Goal: Task Accomplishment & Management: Use online tool/utility

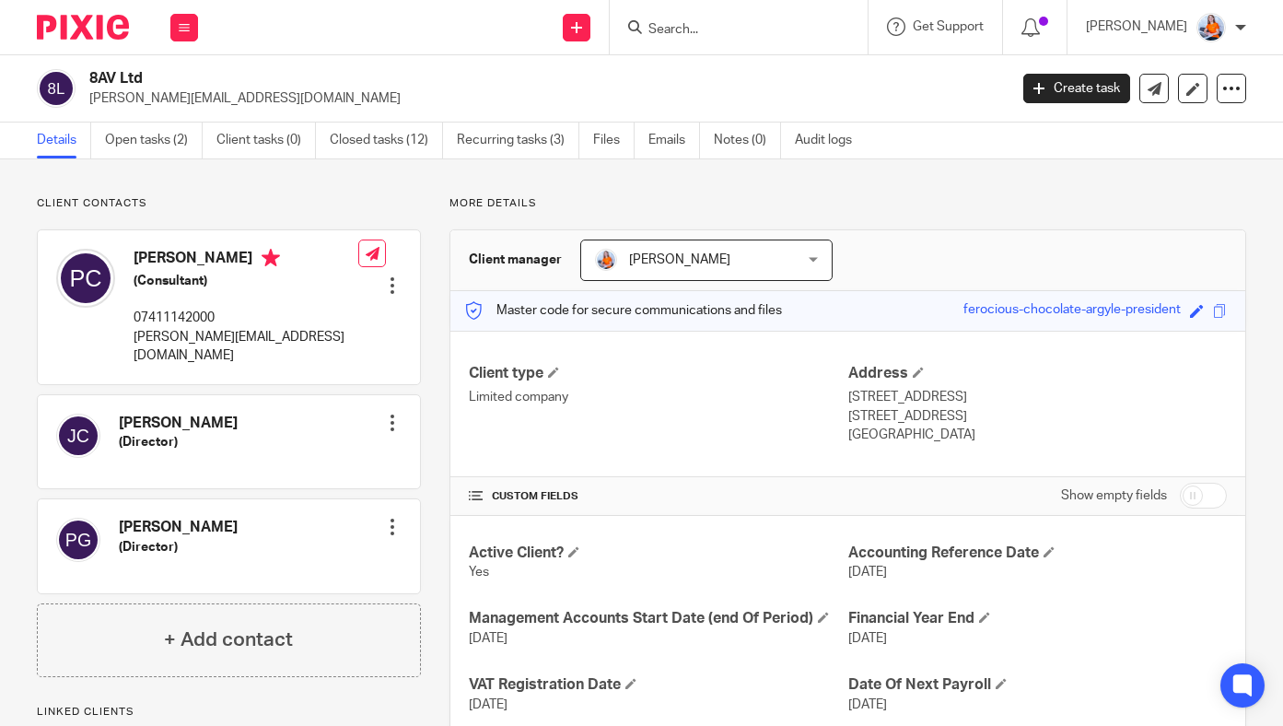
scroll to position [992, 0]
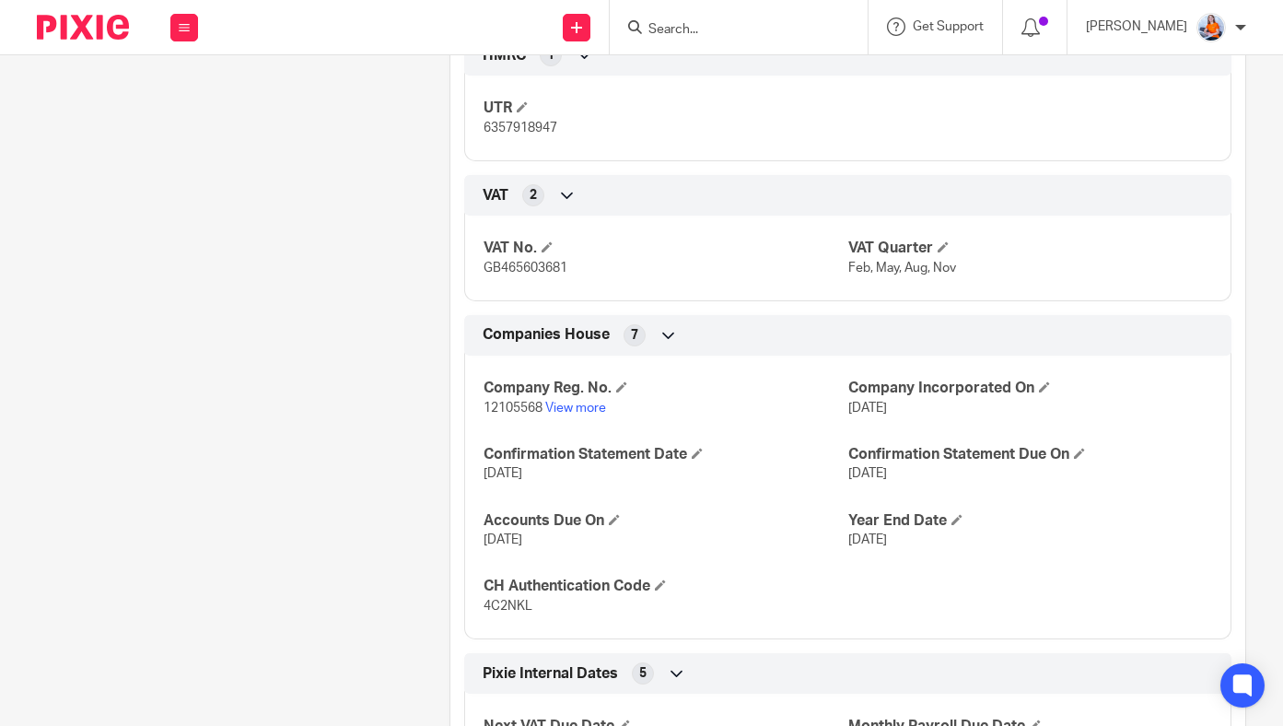
click at [496, 415] on p "12105568 View more" at bounding box center [665, 408] width 364 height 18
drag, startPoint x: 477, startPoint y: 405, endPoint x: 543, endPoint y: 404, distance: 66.3
click at [543, 404] on div "Company Reg. No. 12105568 View more Company Incorporated On 16 Jul 2019 Confirm…" at bounding box center [847, 490] width 767 height 297
click at [507, 436] on div "Company Reg. No. 12105568 View more Company Incorporated On 16 Jul 2019 Confirm…" at bounding box center [847, 490] width 767 height 297
drag, startPoint x: 477, startPoint y: 405, endPoint x: 539, endPoint y: 409, distance: 61.8
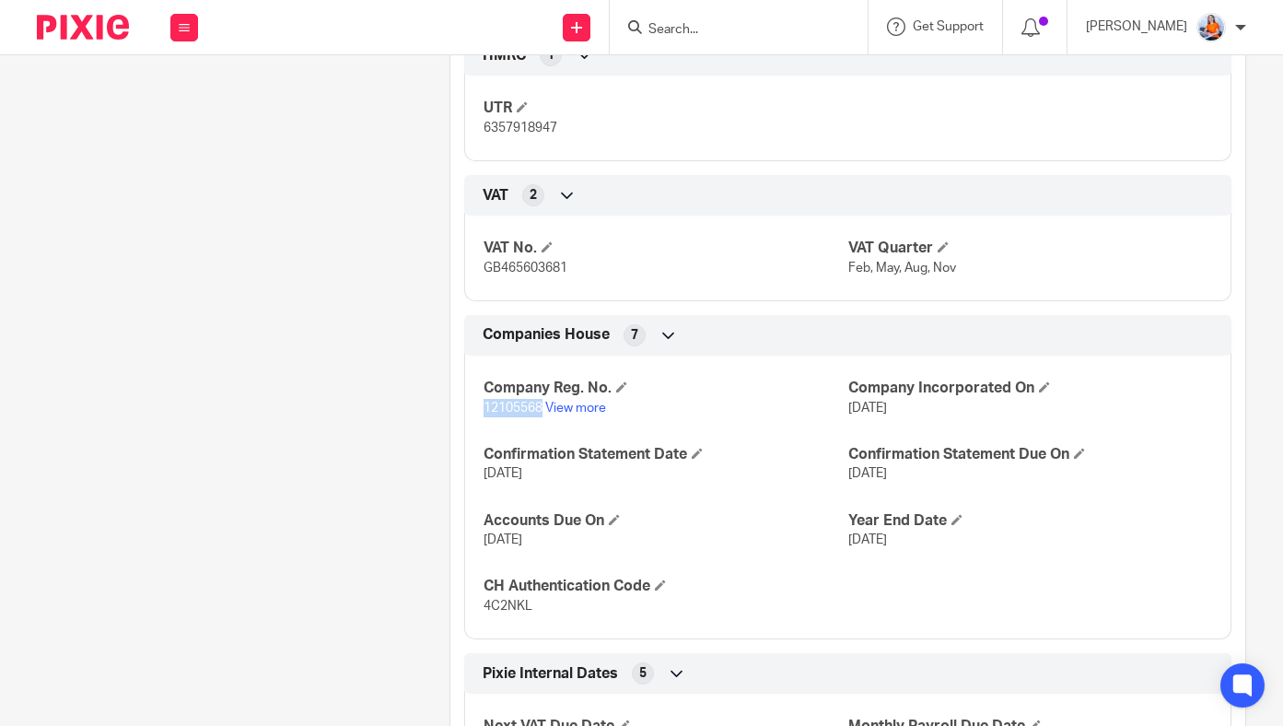
click at [539, 409] on div "Company Reg. No. 12105568 View more Company Incorporated On 16 Jul 2019 Confirm…" at bounding box center [847, 490] width 767 height 297
copy span "12105568"
drag, startPoint x: 480, startPoint y: 127, endPoint x: 560, endPoint y: 132, distance: 80.2
click at [560, 132] on p "6357918947" at bounding box center [665, 128] width 364 height 18
copy span "6357918947"
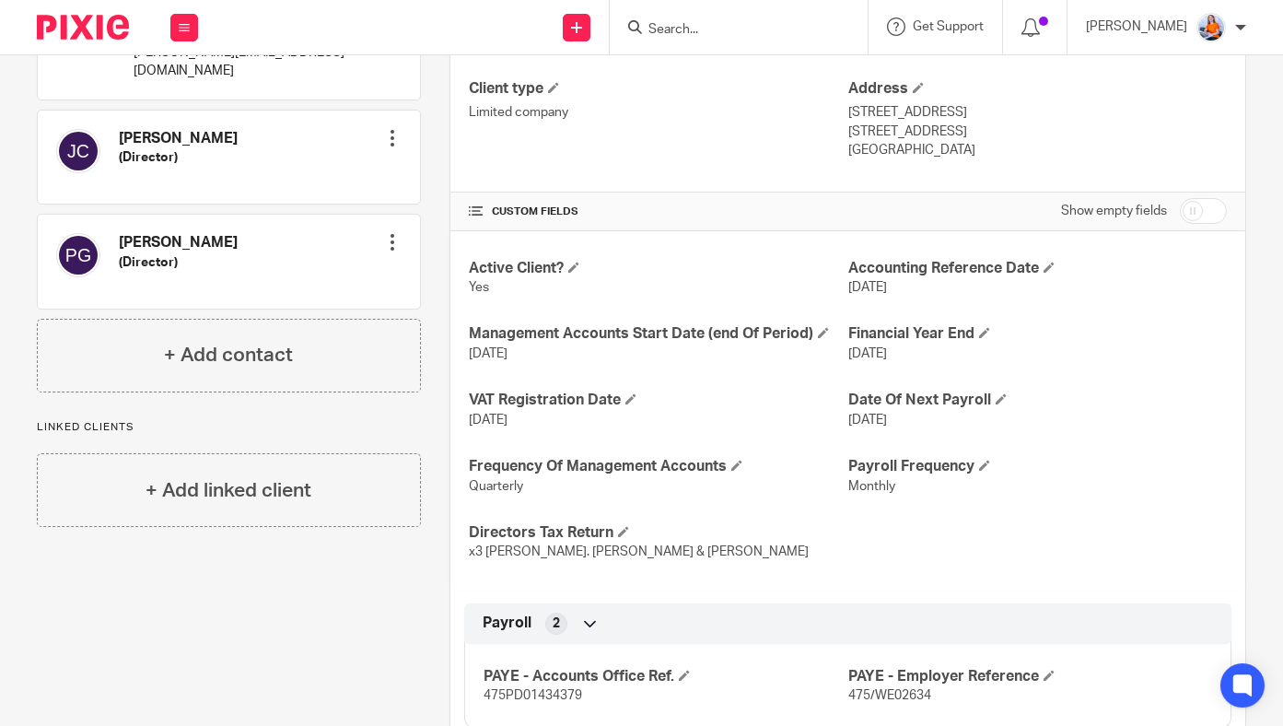
scroll to position [49, 0]
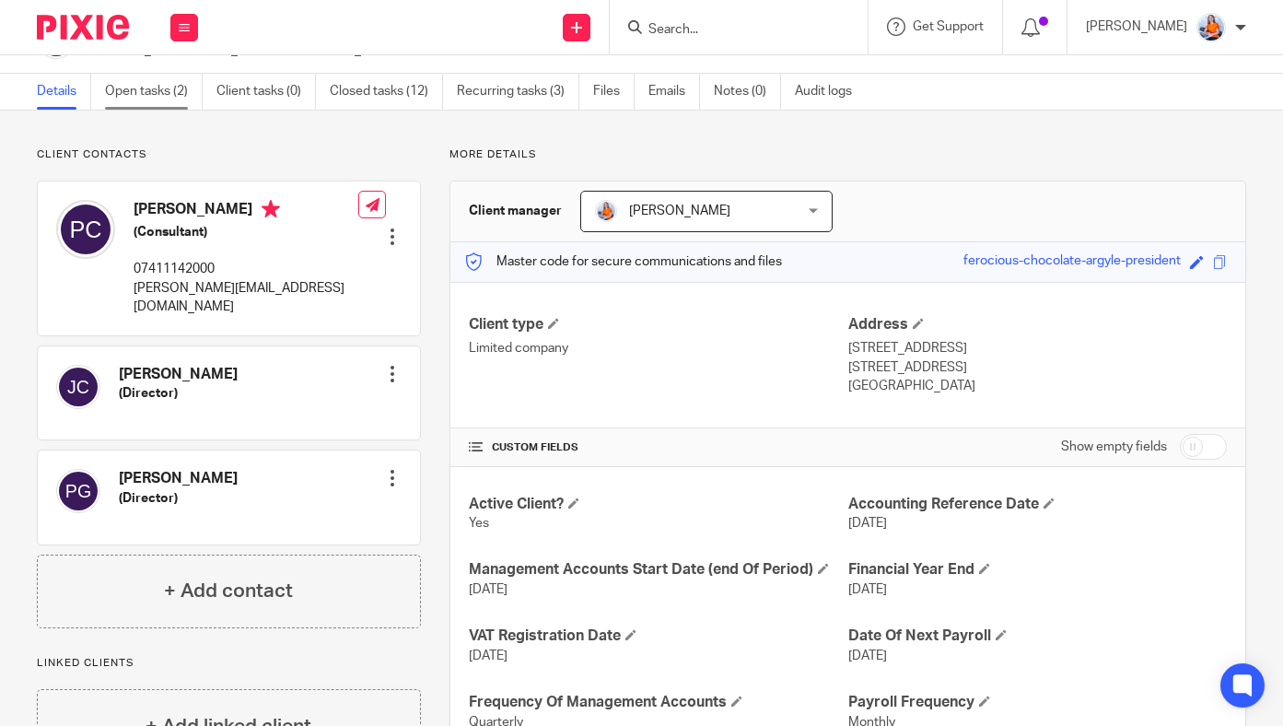
click at [169, 86] on link "Open tasks (2)" at bounding box center [154, 92] width 98 height 36
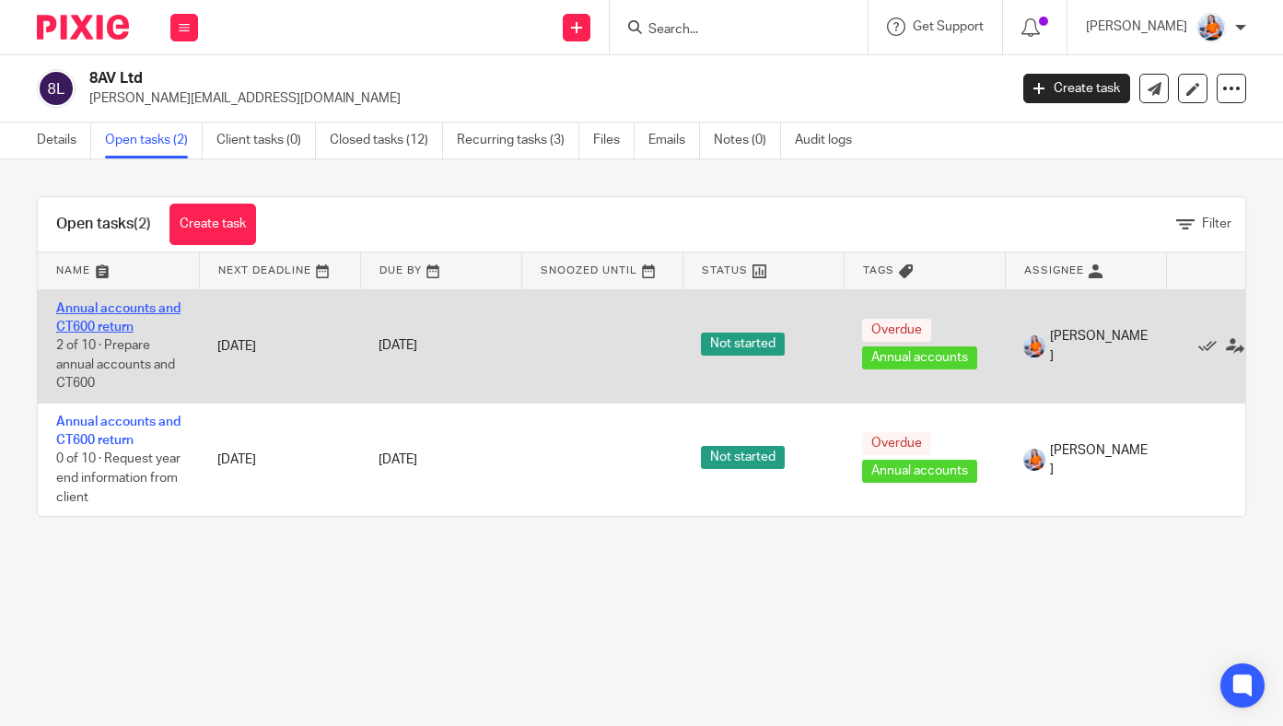
click at [105, 321] on link "Annual accounts and CT600 return" at bounding box center [118, 317] width 124 height 31
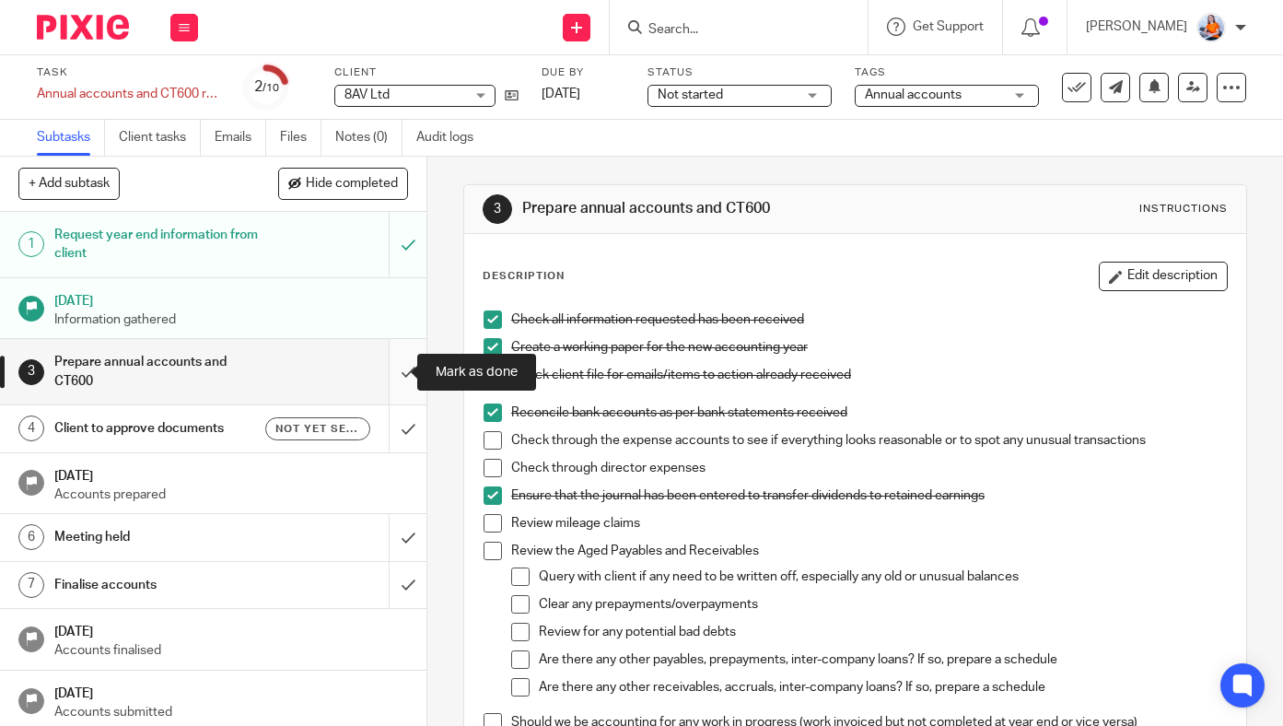
click at [388, 373] on input "submit" at bounding box center [213, 371] width 426 height 65
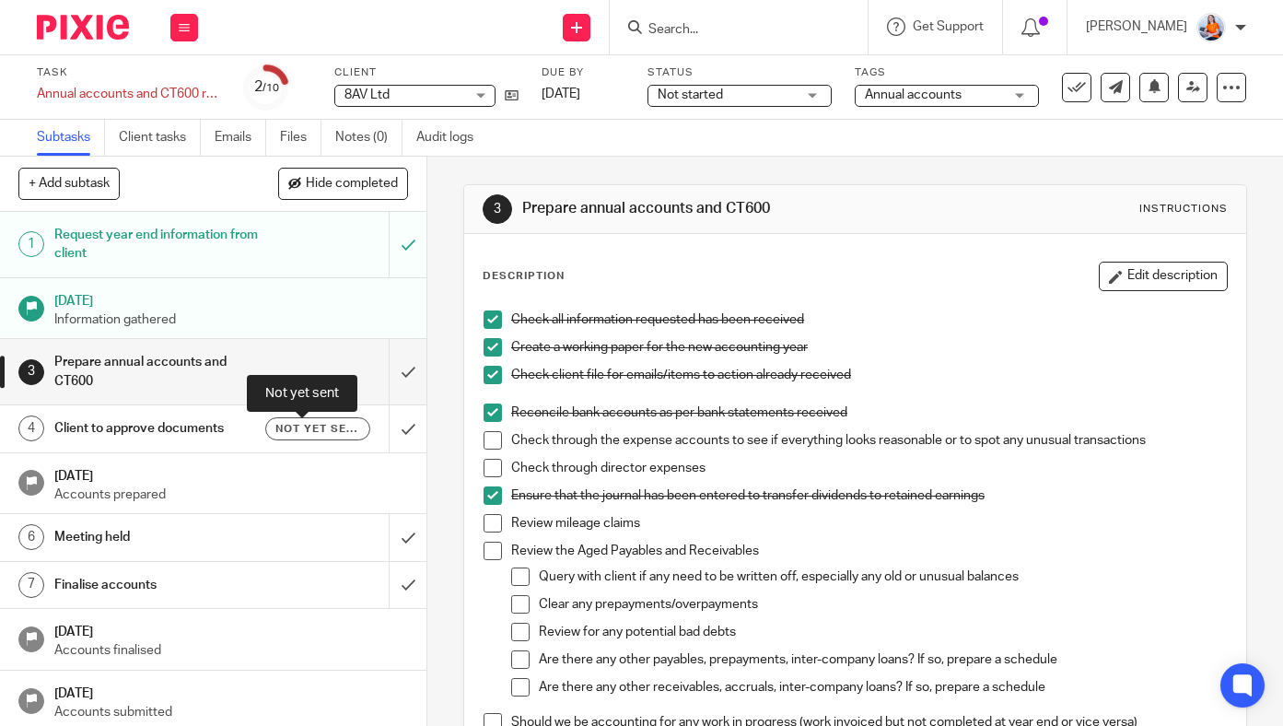
click at [310, 430] on span "Not yet sent" at bounding box center [318, 429] width 86 height 16
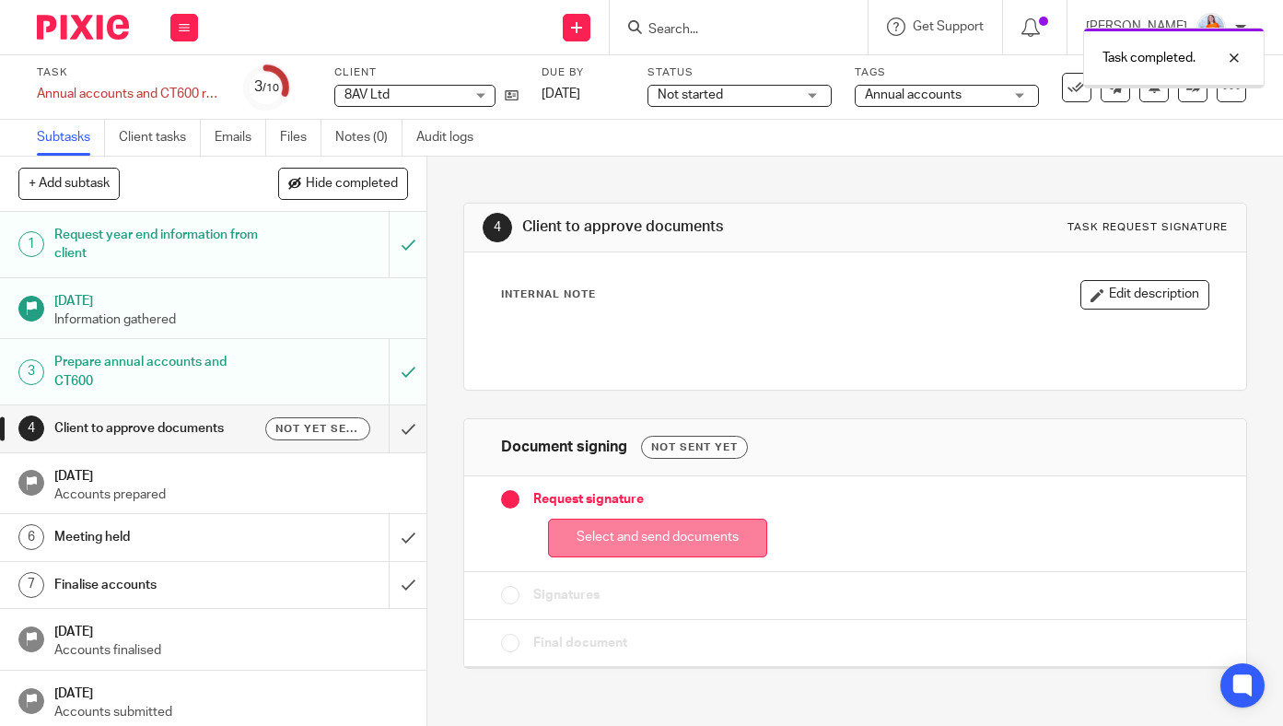
click at [619, 520] on button "Select and send documents" at bounding box center [657, 538] width 219 height 40
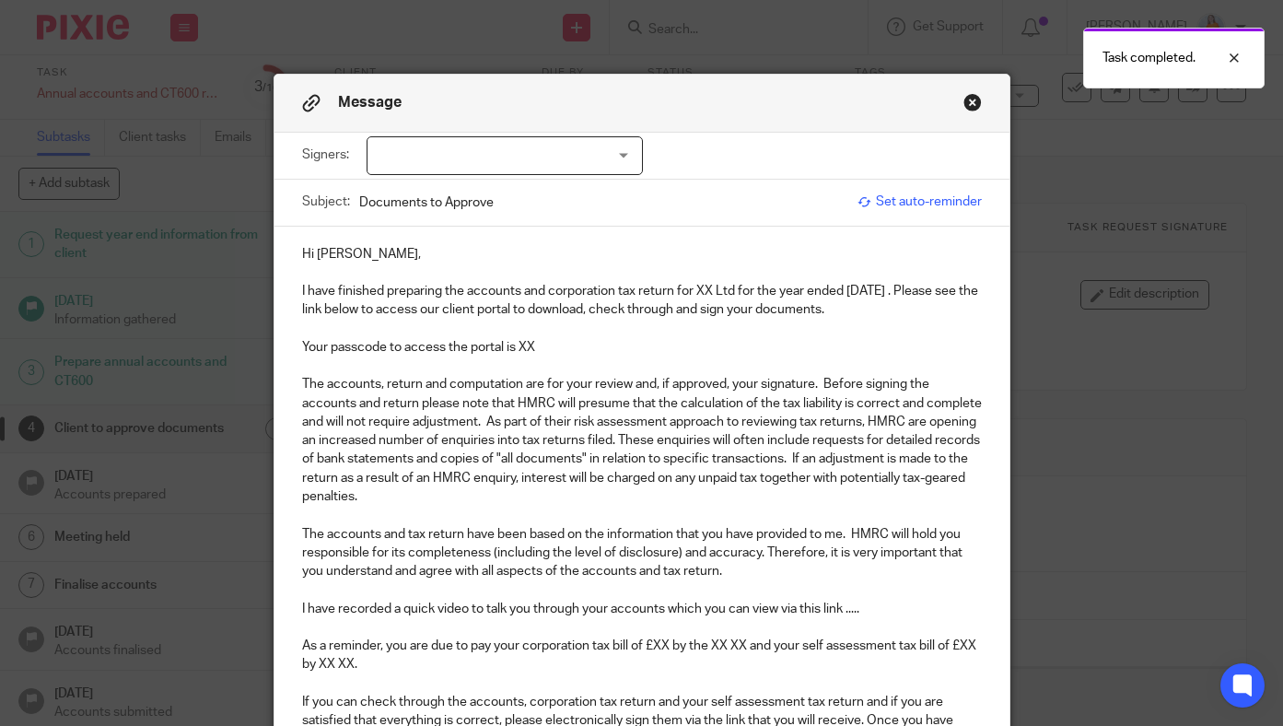
click at [510, 153] on div at bounding box center [504, 155] width 276 height 39
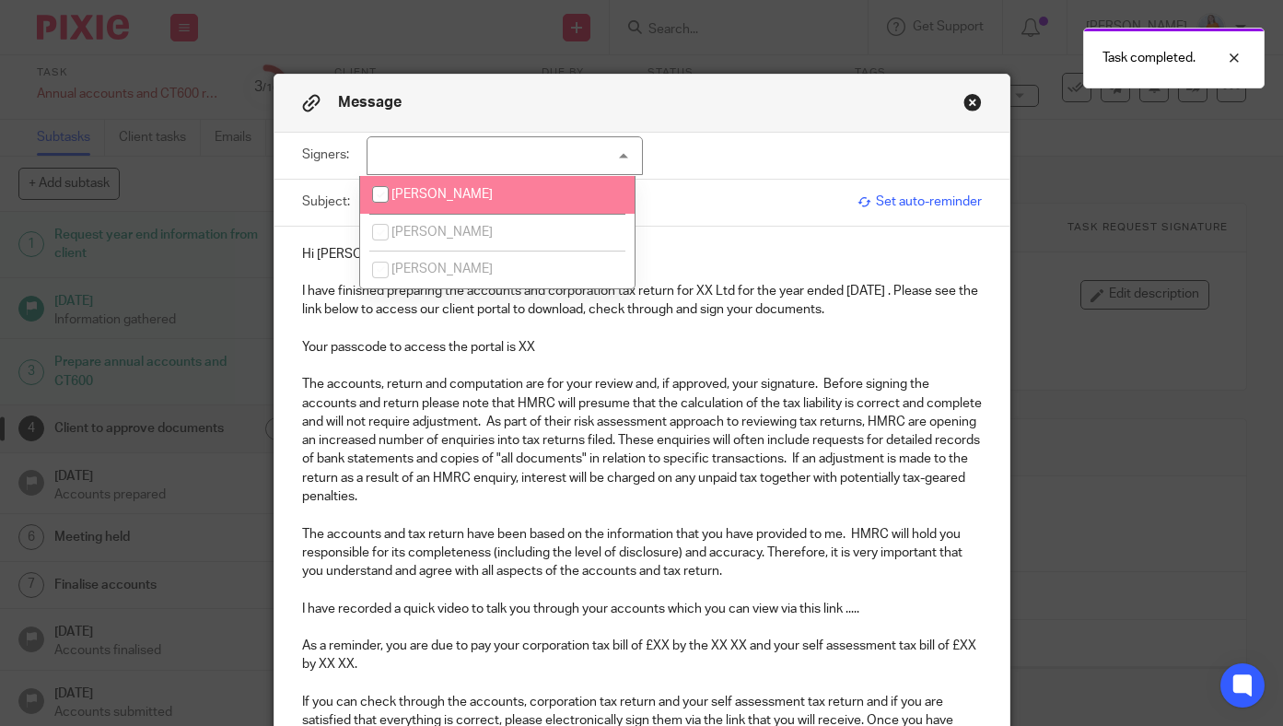
click at [449, 192] on span "[PERSON_NAME]" at bounding box center [441, 194] width 101 height 13
checkbox input "true"
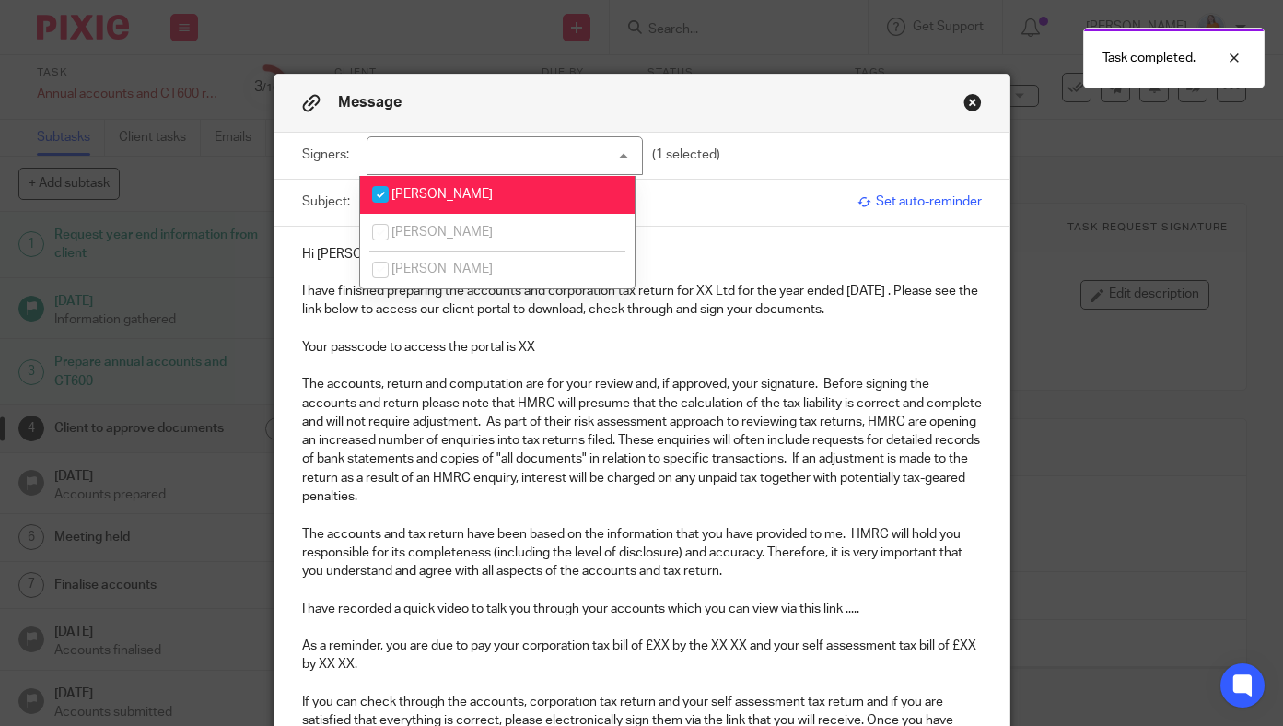
click at [475, 359] on p at bounding box center [642, 365] width 680 height 18
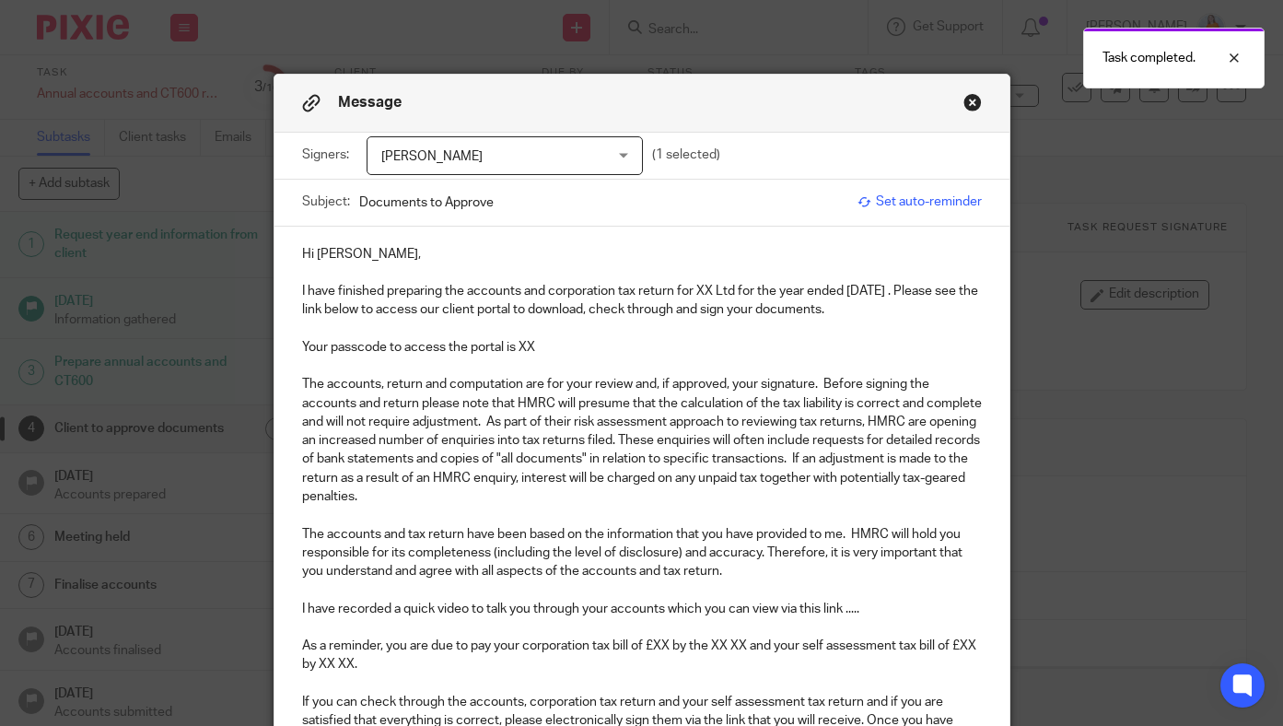
drag, startPoint x: 509, startPoint y: 207, endPoint x: 309, endPoint y: 202, distance: 199.9
click at [309, 202] on div "Subject: Documents to Approve" at bounding box center [575, 203] width 546 height 46
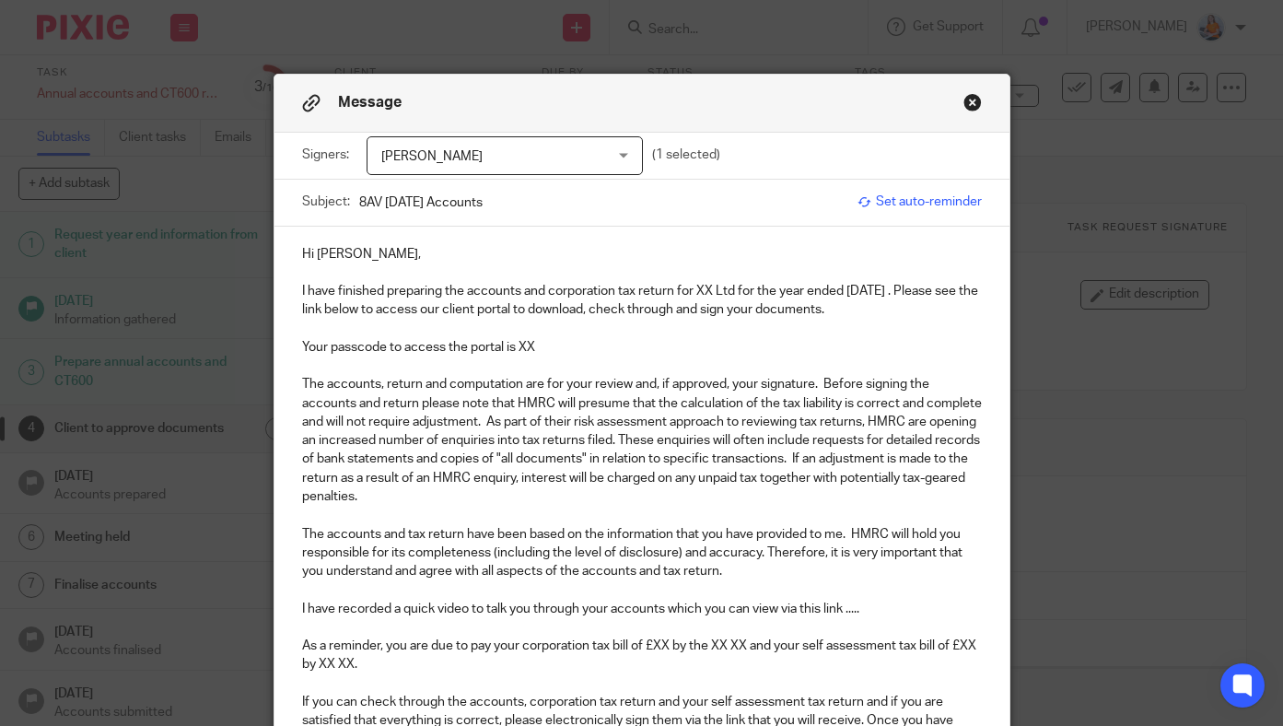
type input "8AV 31st July 24 Accounts"
click at [899, 203] on span "Set auto-reminder" at bounding box center [919, 201] width 124 height 18
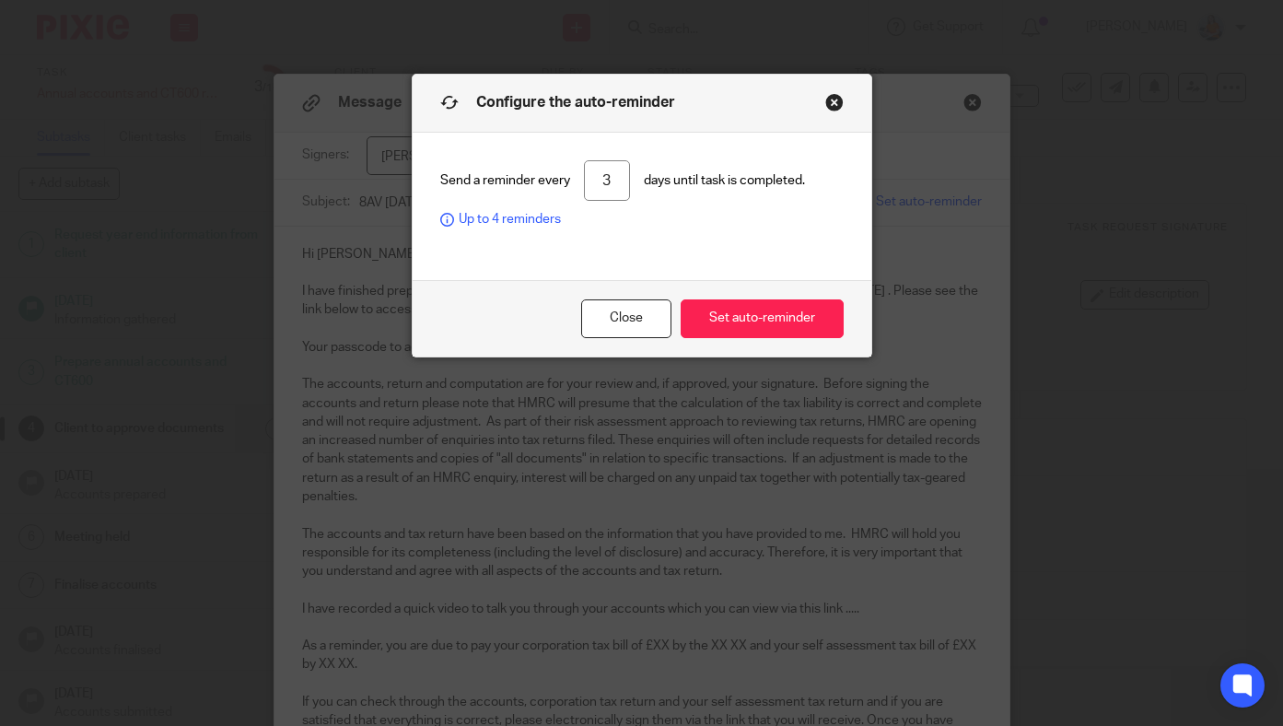
click at [615, 180] on input "3" at bounding box center [607, 180] width 46 height 41
type input "1"
click at [717, 326] on button "Set auto-reminder" at bounding box center [761, 319] width 163 height 40
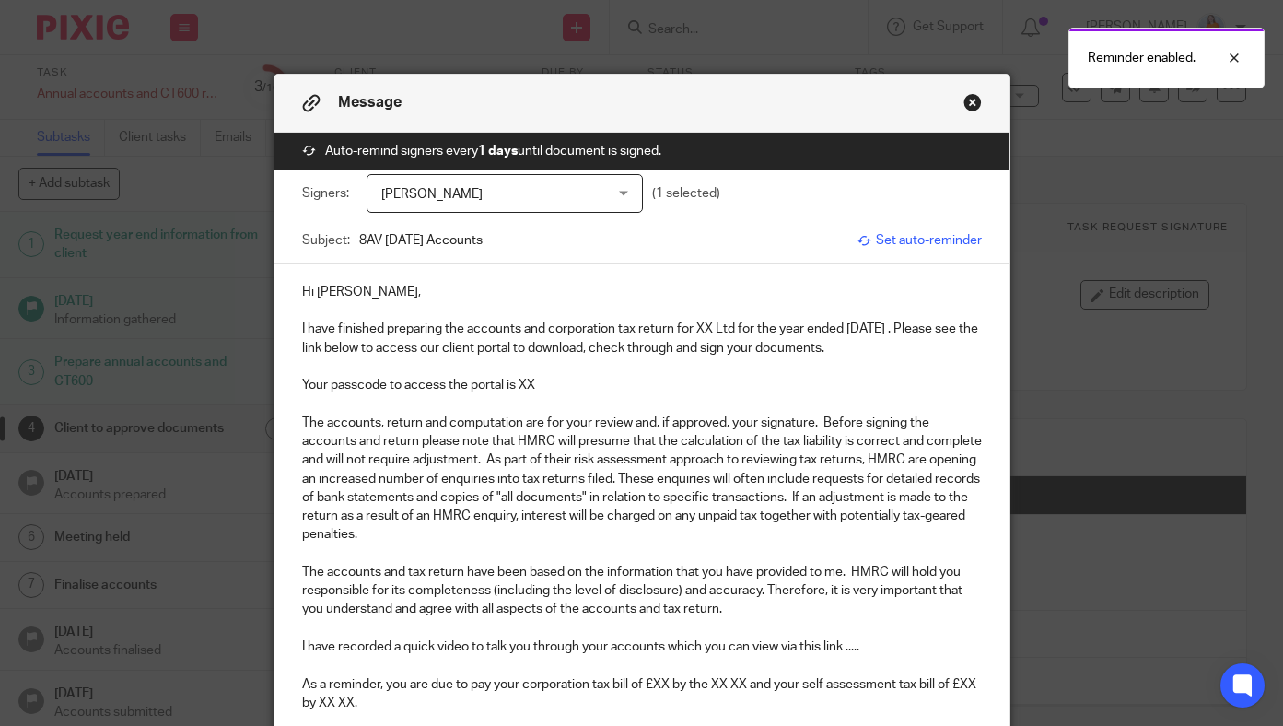
click at [707, 331] on p "I have finished preparing the accounts and corporation tax return for XX Ltd fo…" at bounding box center [642, 338] width 680 height 38
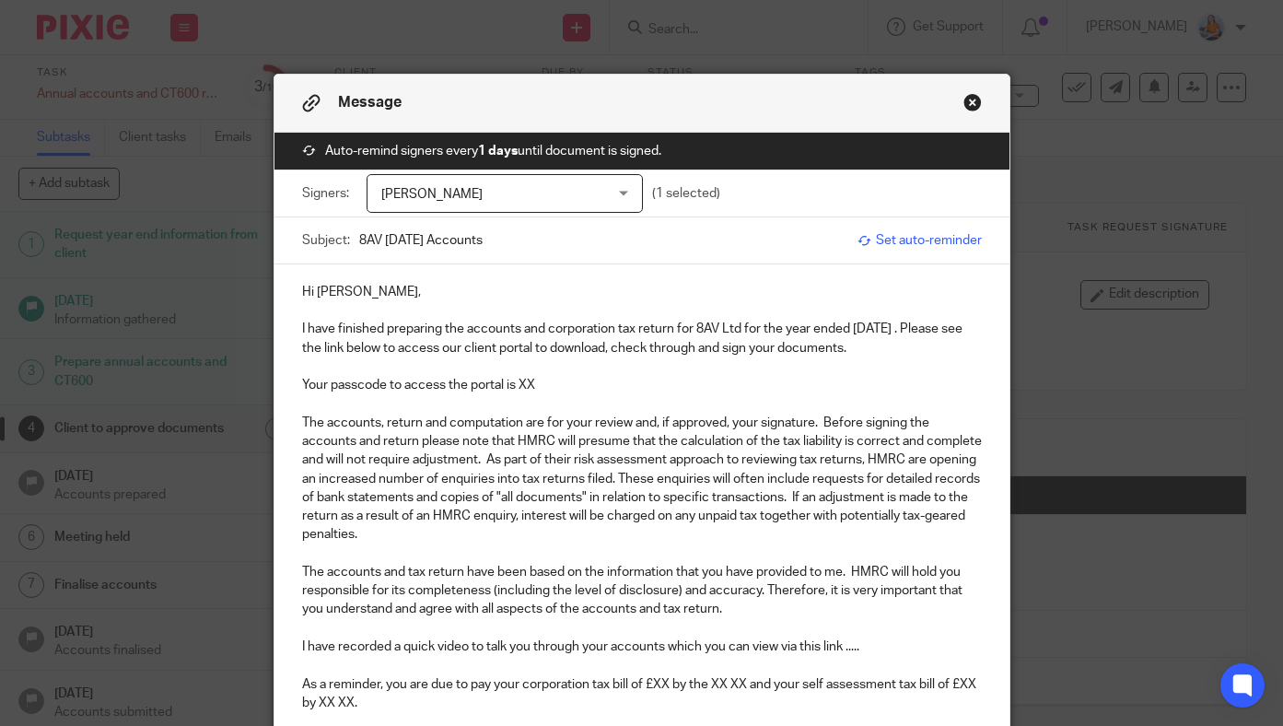
click at [915, 330] on p "I have finished preparing the accounts and corporation tax return for 8AV Ltd f…" at bounding box center [642, 338] width 680 height 38
click at [575, 380] on p "Your passcode to access the portal is XX" at bounding box center [642, 385] width 680 height 18
click at [404, 288] on p "Hi Paul," at bounding box center [642, 292] width 680 height 18
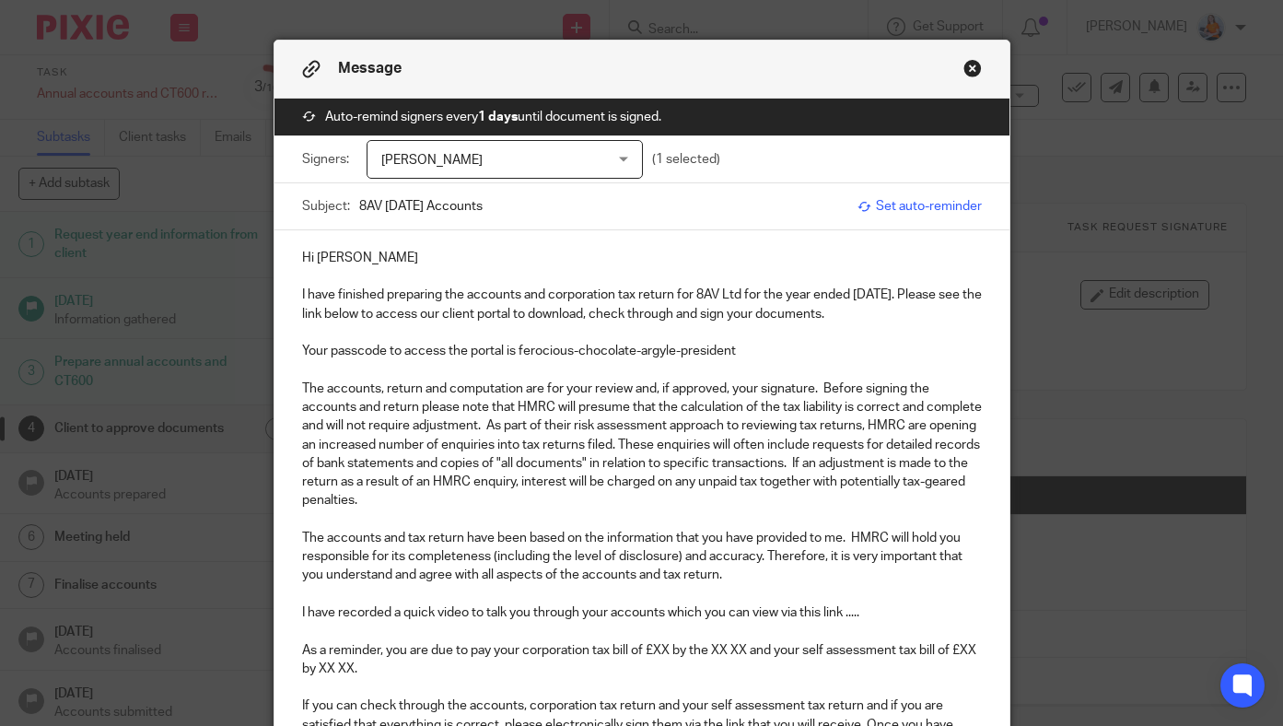
scroll to position [35, 0]
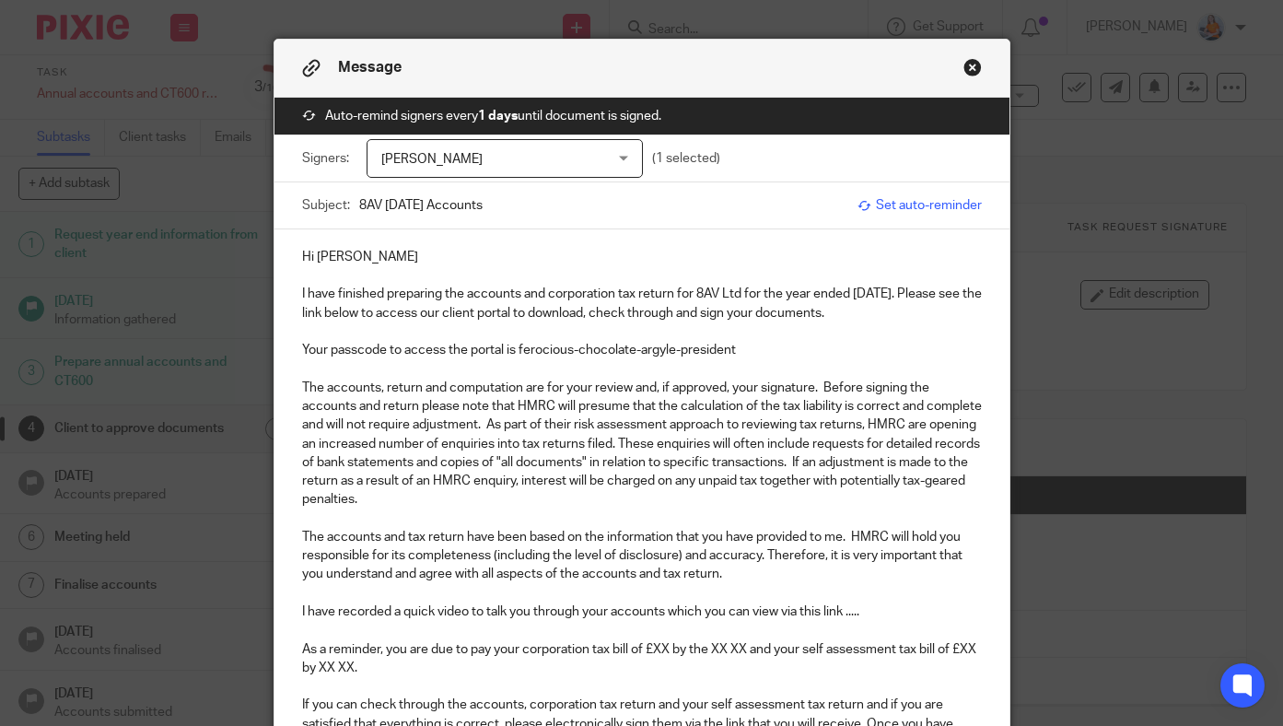
click at [916, 208] on span "Set auto-reminder" at bounding box center [919, 205] width 124 height 18
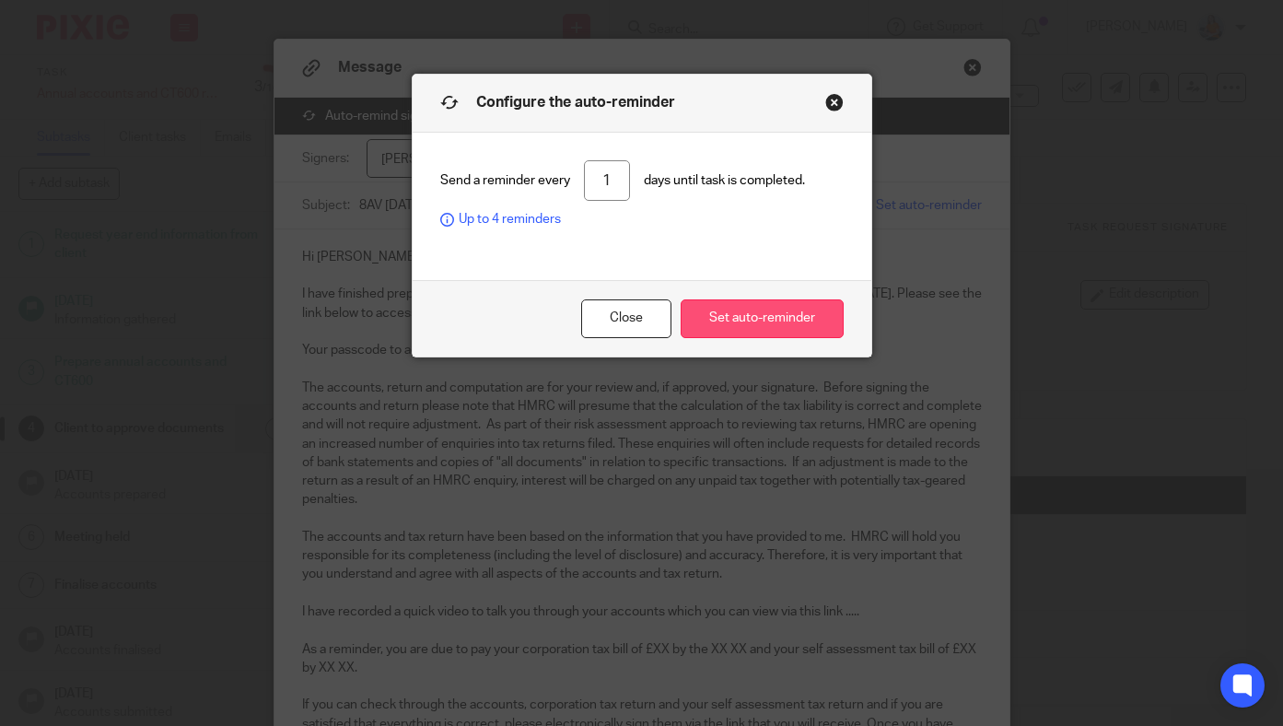
click at [757, 320] on button "Set auto-reminder" at bounding box center [761, 319] width 163 height 40
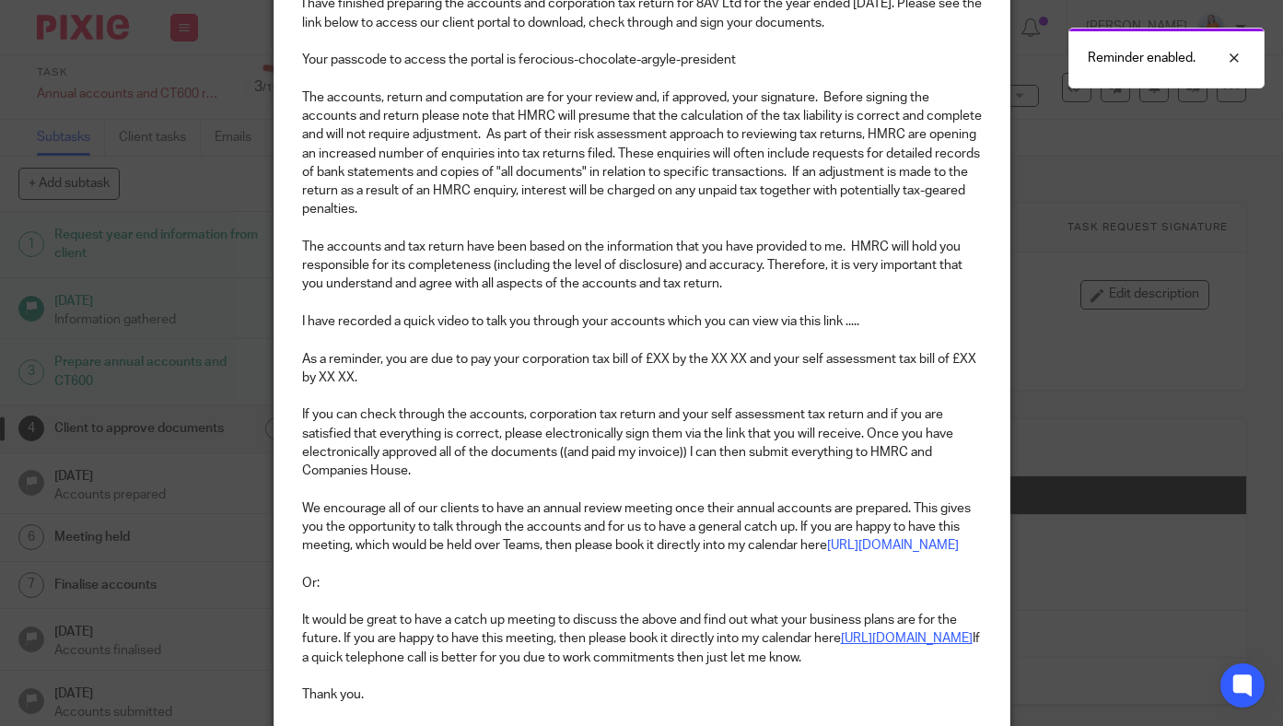
scroll to position [326, 0]
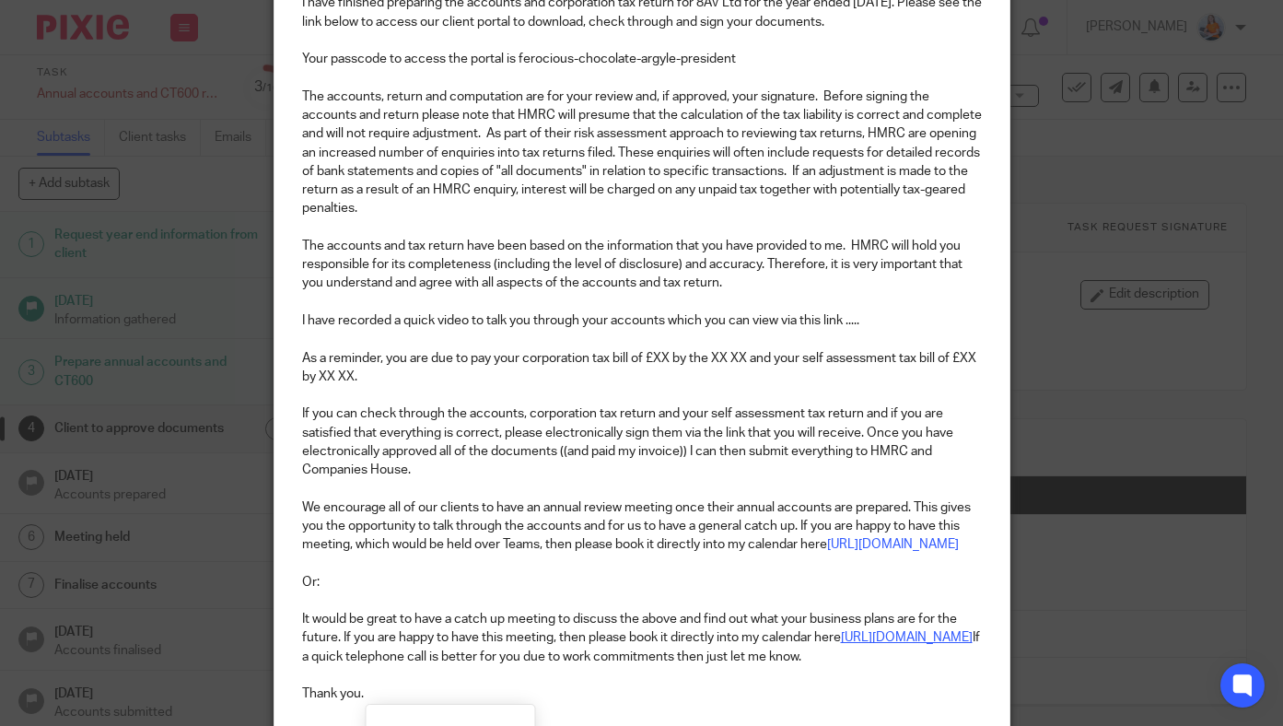
drag, startPoint x: 526, startPoint y: 696, endPoint x: 288, endPoint y: 323, distance: 442.1
click at [288, 323] on div "Hi Paul I have finished preparing the accounts and corporation tax return for 8…" at bounding box center [641, 327] width 735 height 779
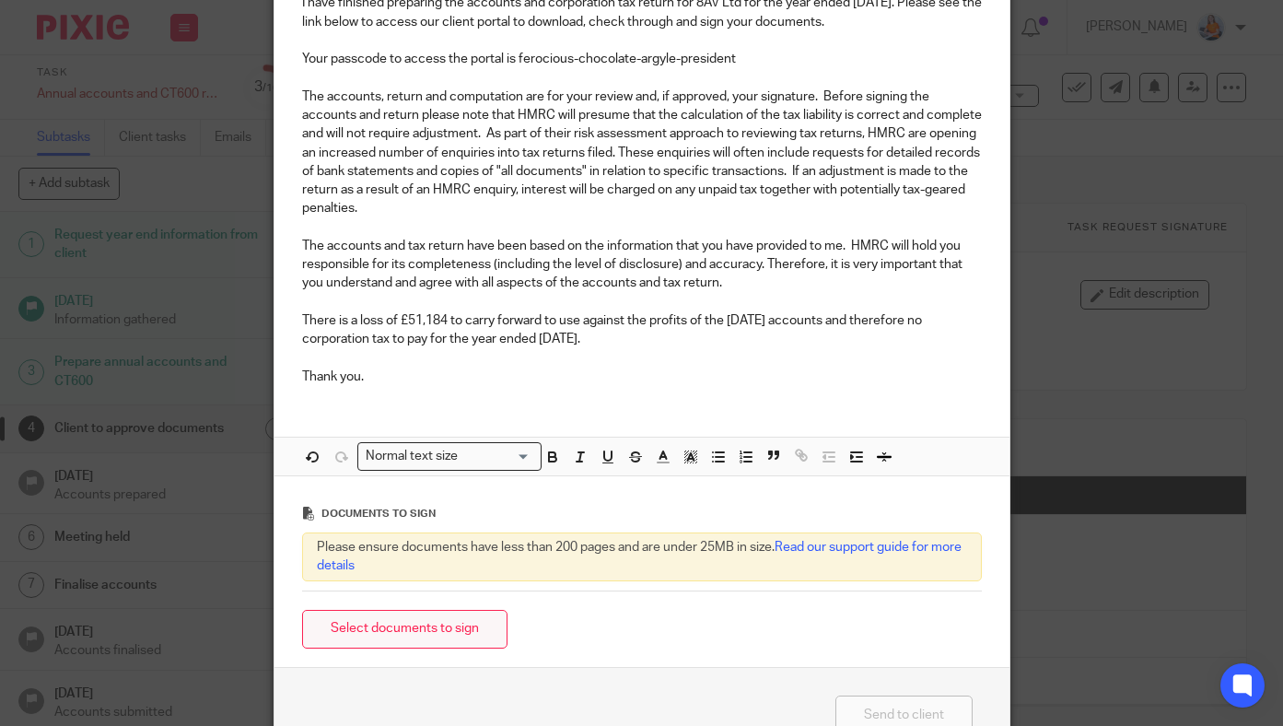
click at [402, 626] on button "Select documents to sign" at bounding box center [404, 630] width 205 height 40
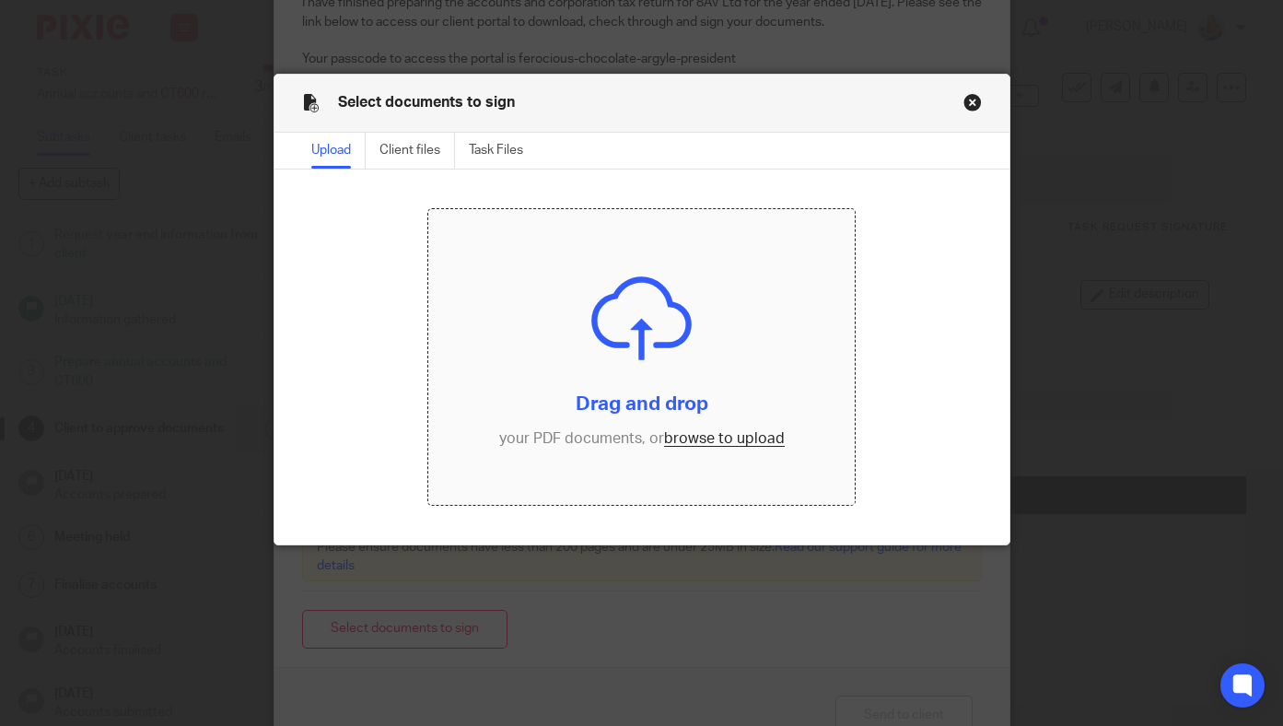
click at [718, 440] on input "file" at bounding box center [641, 356] width 427 height 295
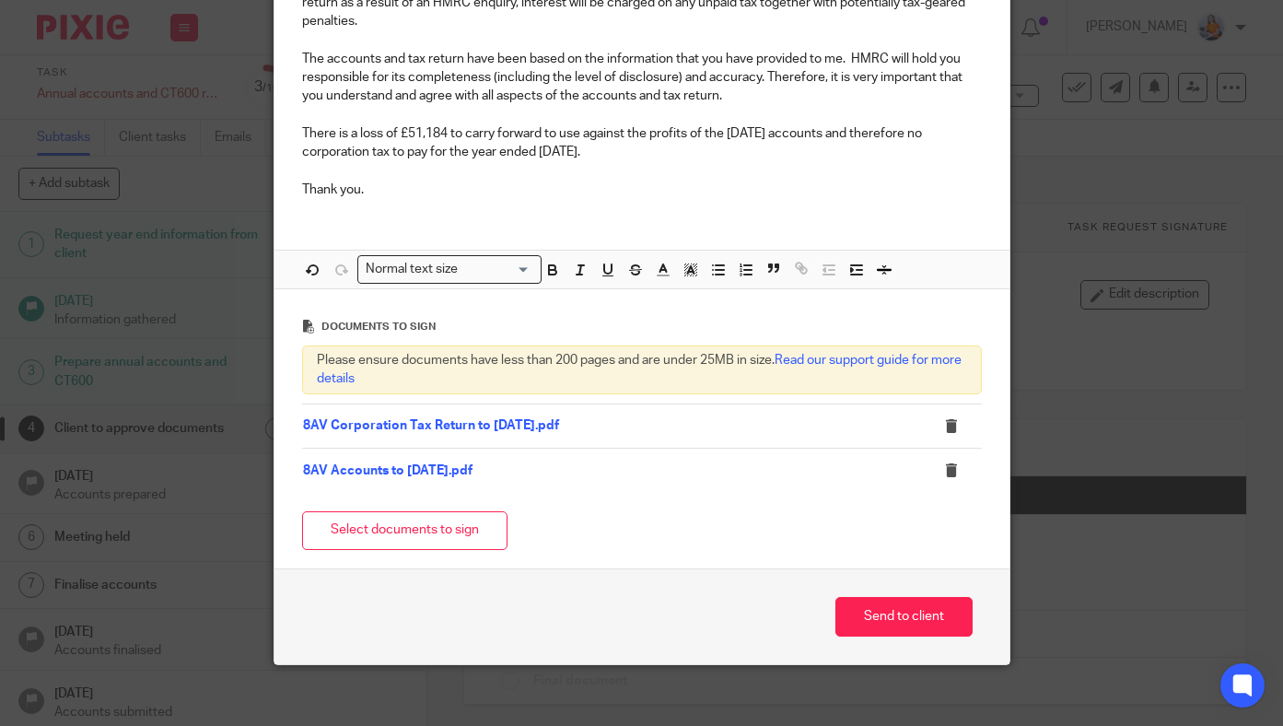
scroll to position [521, 0]
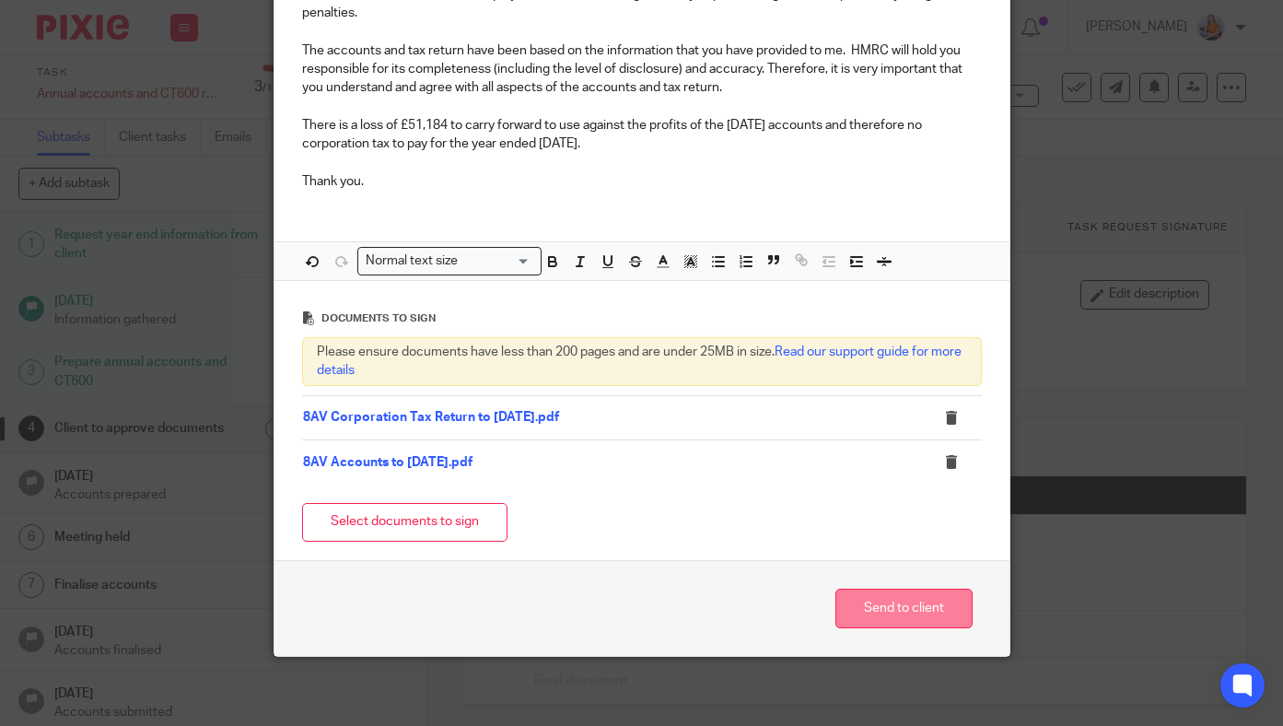
click at [898, 612] on button "Send to client" at bounding box center [903, 608] width 137 height 40
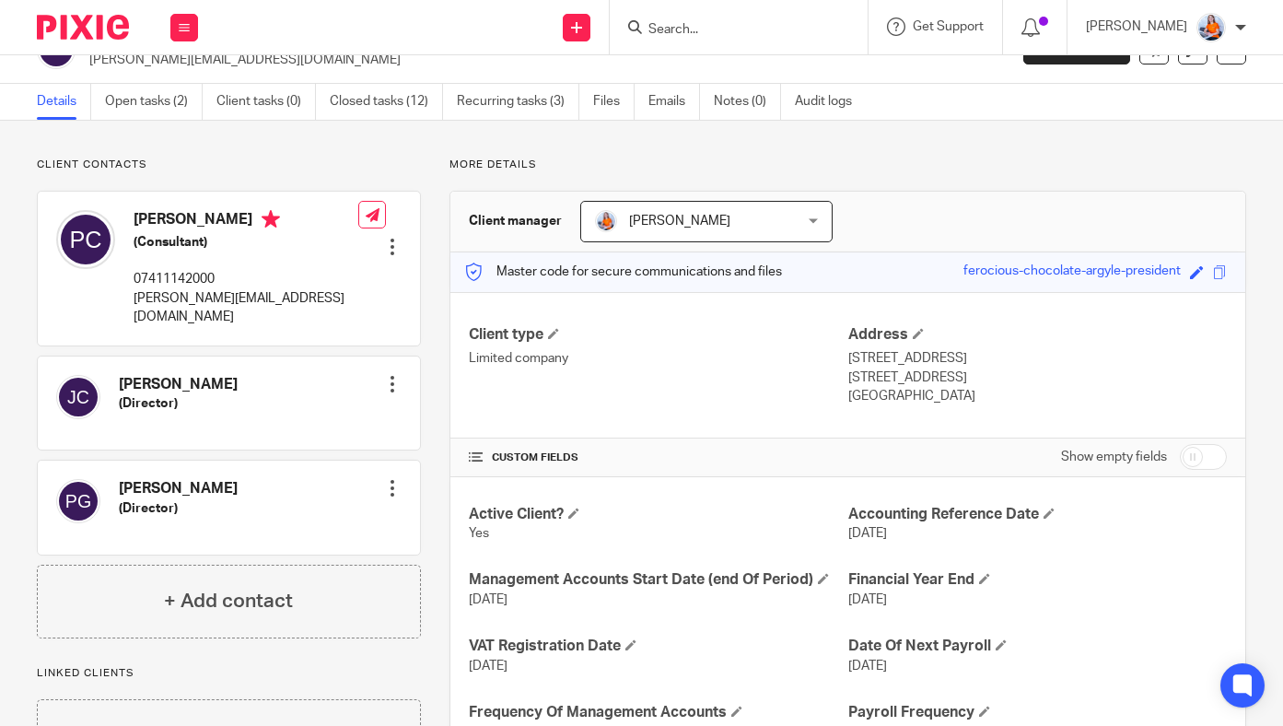
scroll to position [45, 0]
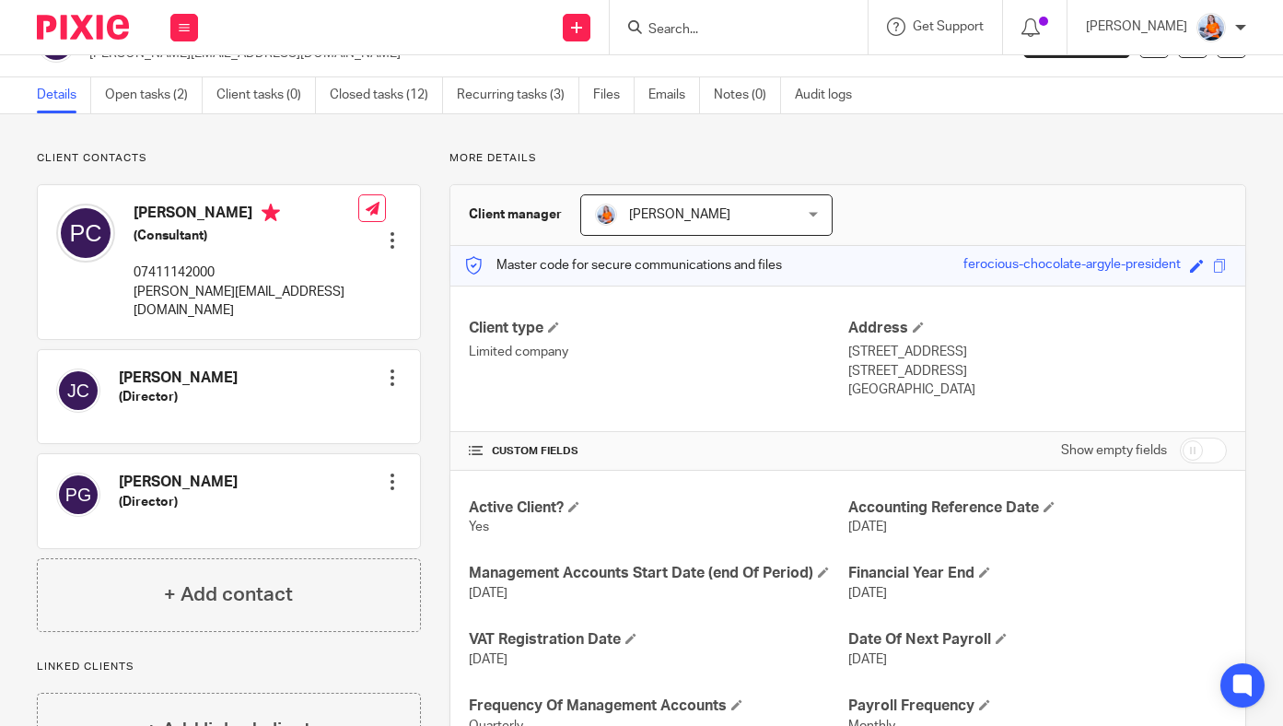
click at [1213, 270] on span at bounding box center [1220, 266] width 14 height 14
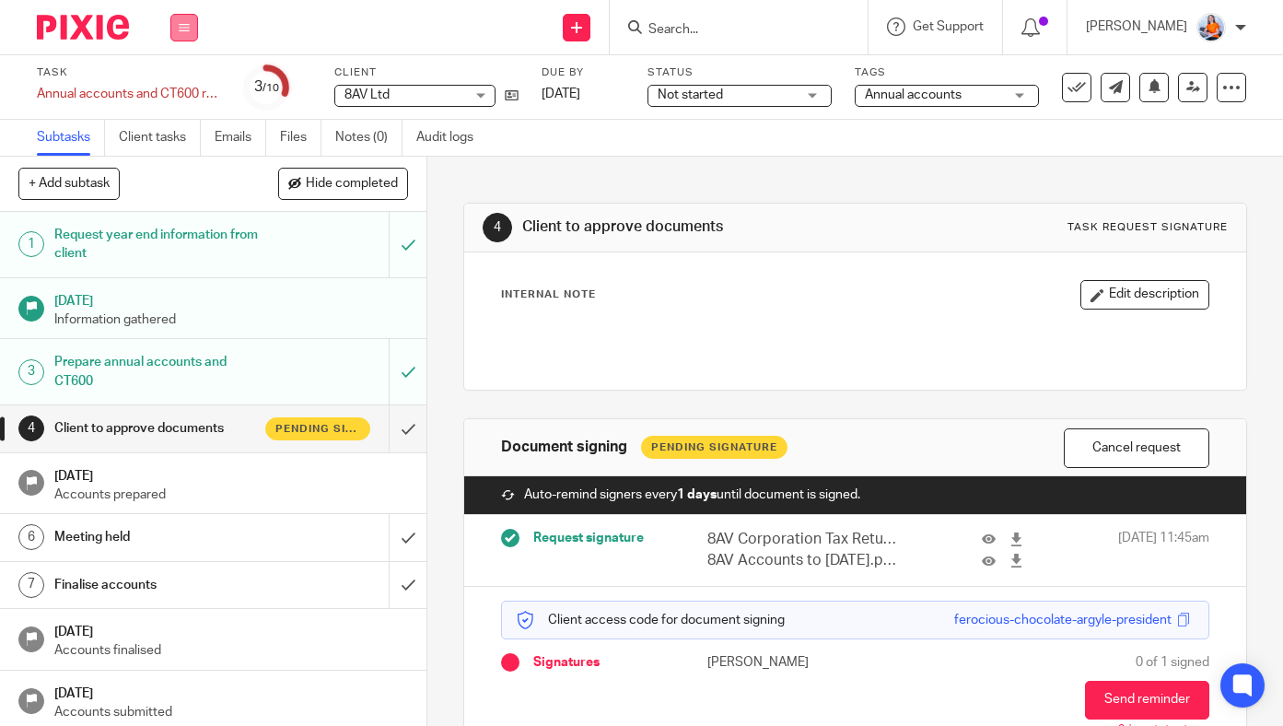
click at [179, 28] on icon at bounding box center [184, 27] width 11 height 11
click at [180, 89] on link "Work" at bounding box center [175, 85] width 32 height 13
